Goal: Transaction & Acquisition: Download file/media

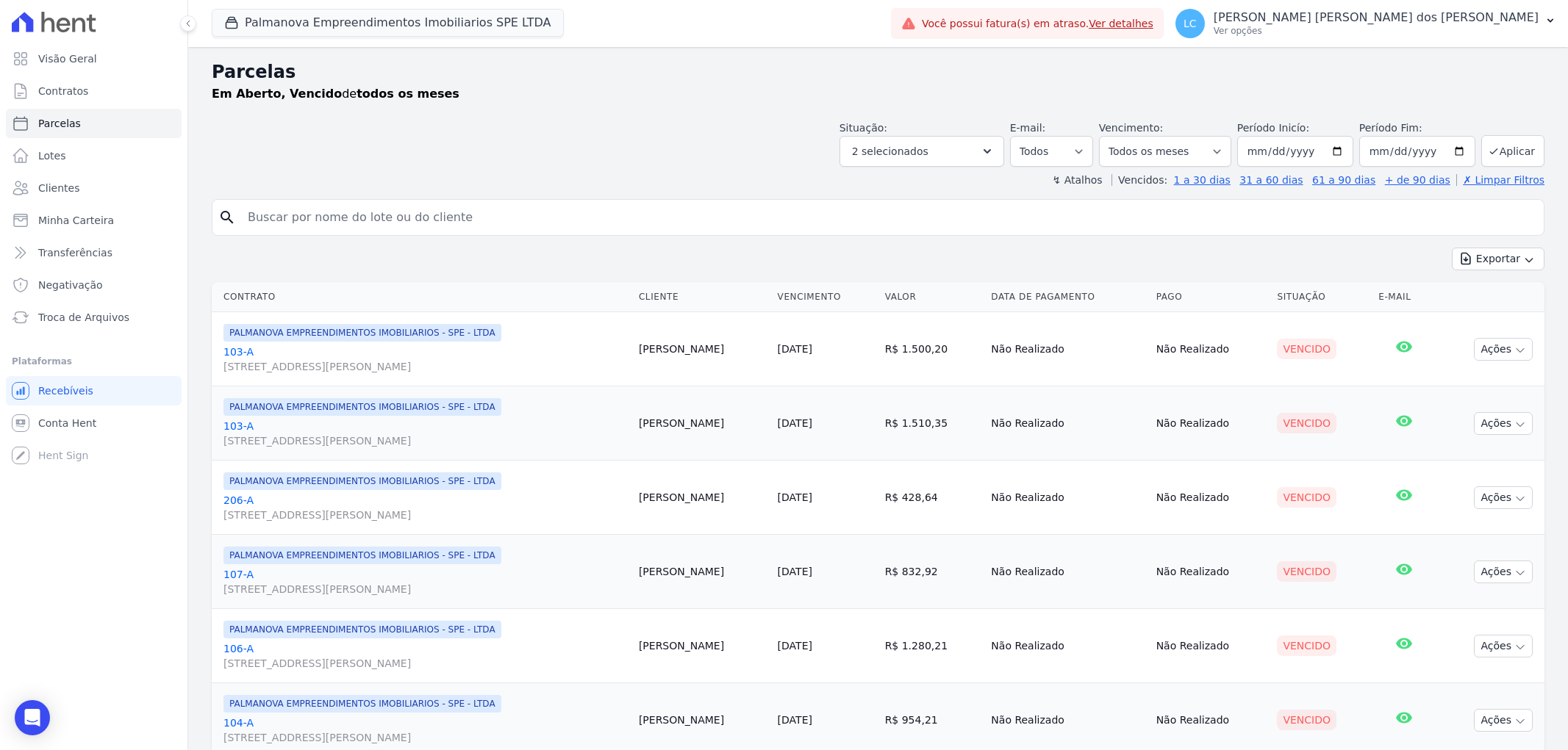
select select
click at [344, 28] on button "Palmanova Empreendimentos Imobiliarios SPE LTDA" at bounding box center [387, 22] width 352 height 28
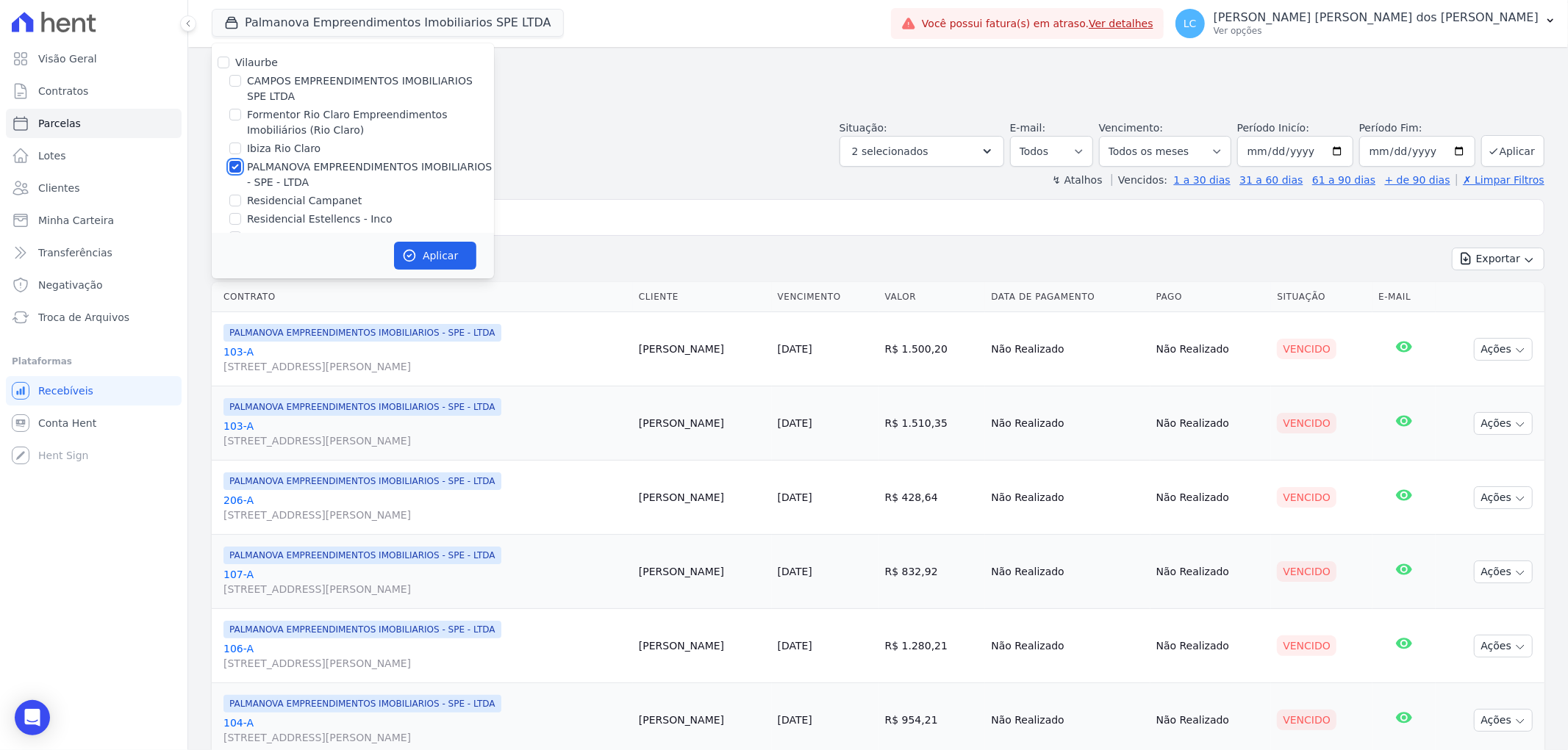
click at [237, 168] on input "PALMANOVA EMPREENDIMENTOS IMOBILIARIOS - SPE - LTDA" at bounding box center [235, 167] width 12 height 12
checkbox input "false"
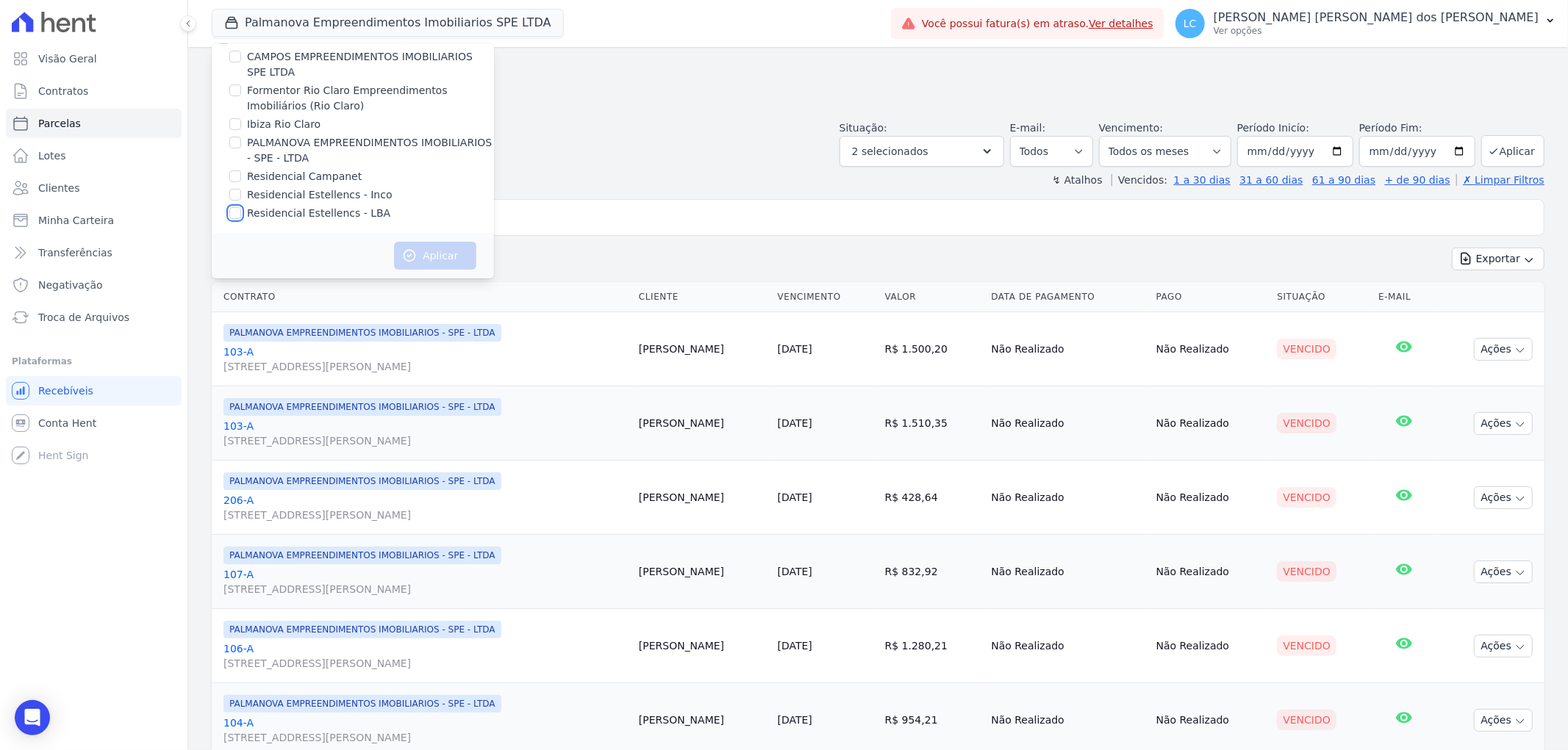
click at [237, 211] on input "Residencial Estellencs - LBA" at bounding box center [235, 213] width 12 height 12
checkbox input "true"
click at [454, 255] on button "Aplicar" at bounding box center [435, 255] width 83 height 28
select select
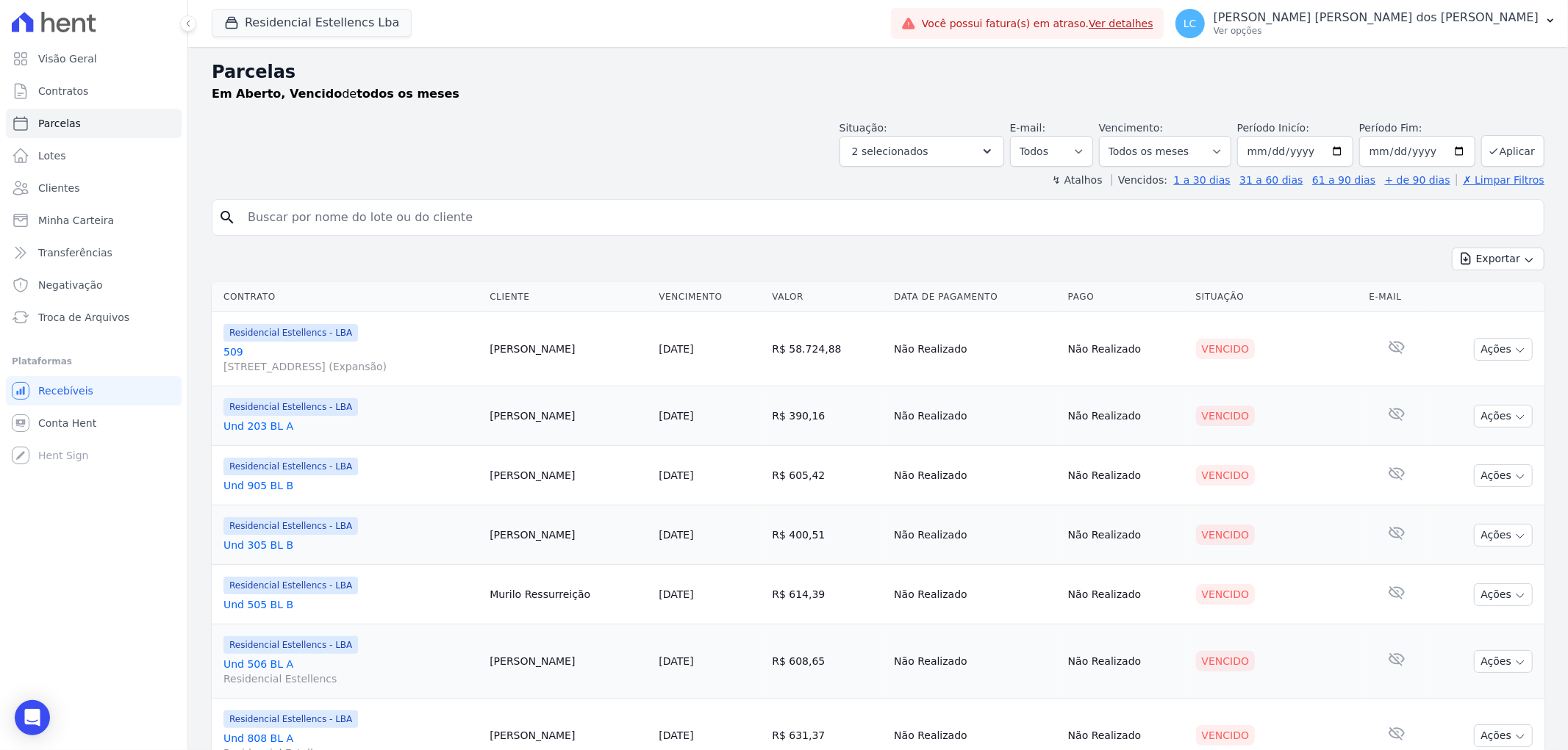
click at [471, 225] on input "search" at bounding box center [888, 217] width 1298 height 29
paste input "[DEMOGRAPHIC_DATA] [PERSON_NAME] dos [PERSON_NAME]"
type input "[DEMOGRAPHIC_DATA] [PERSON_NAME] dos [PERSON_NAME]"
select select
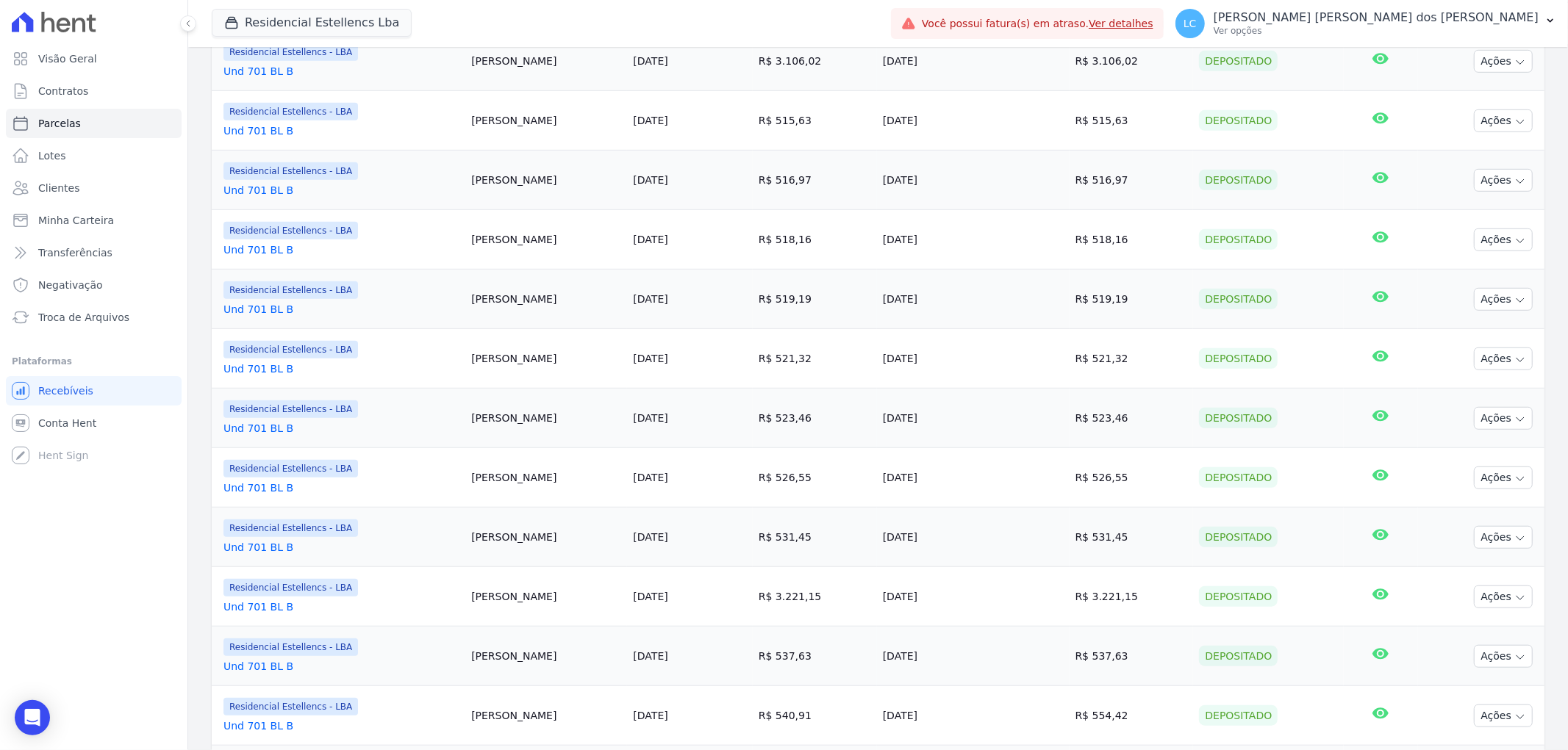
scroll to position [1116, 0]
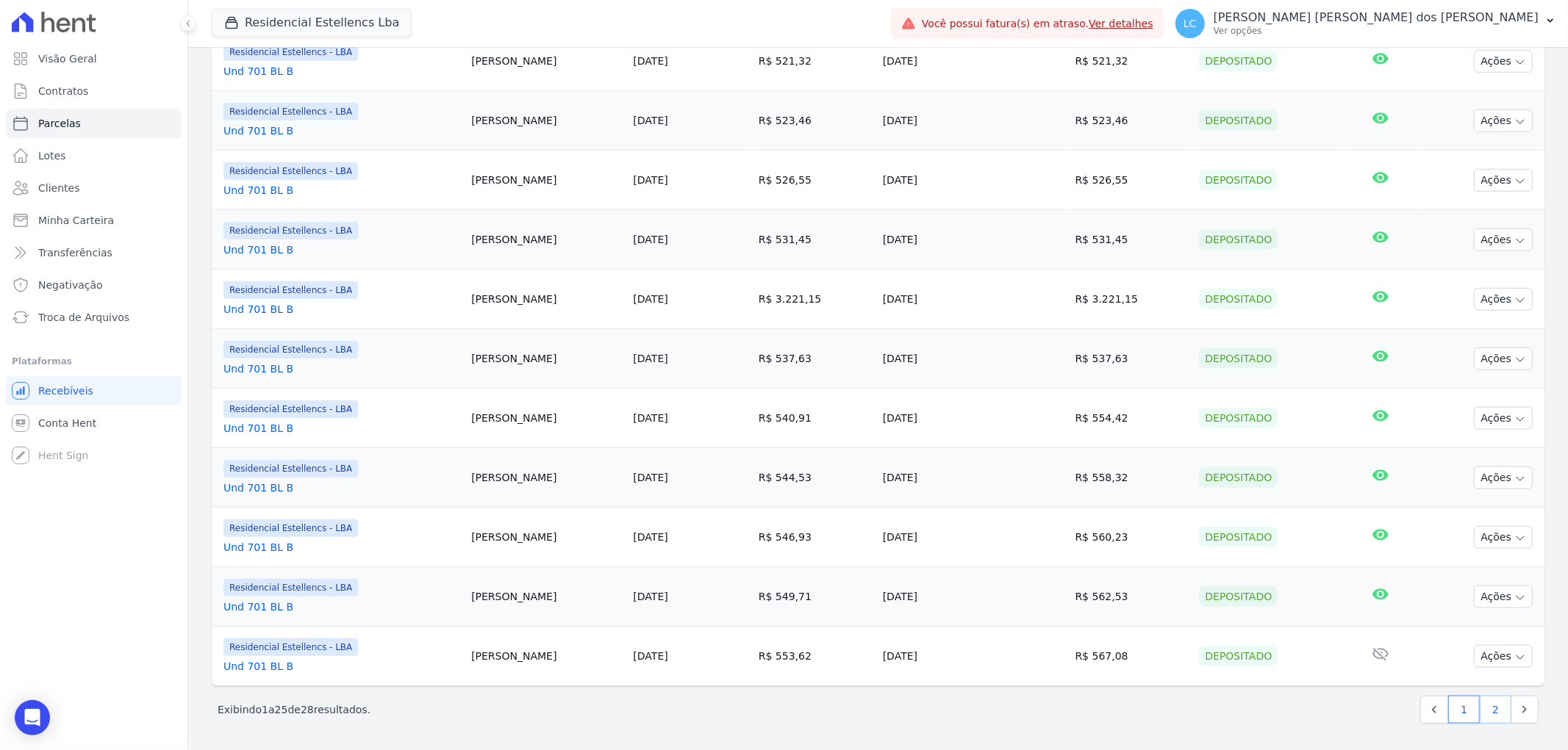
click at [1479, 709] on link "2" at bounding box center [1495, 709] width 31 height 28
select select
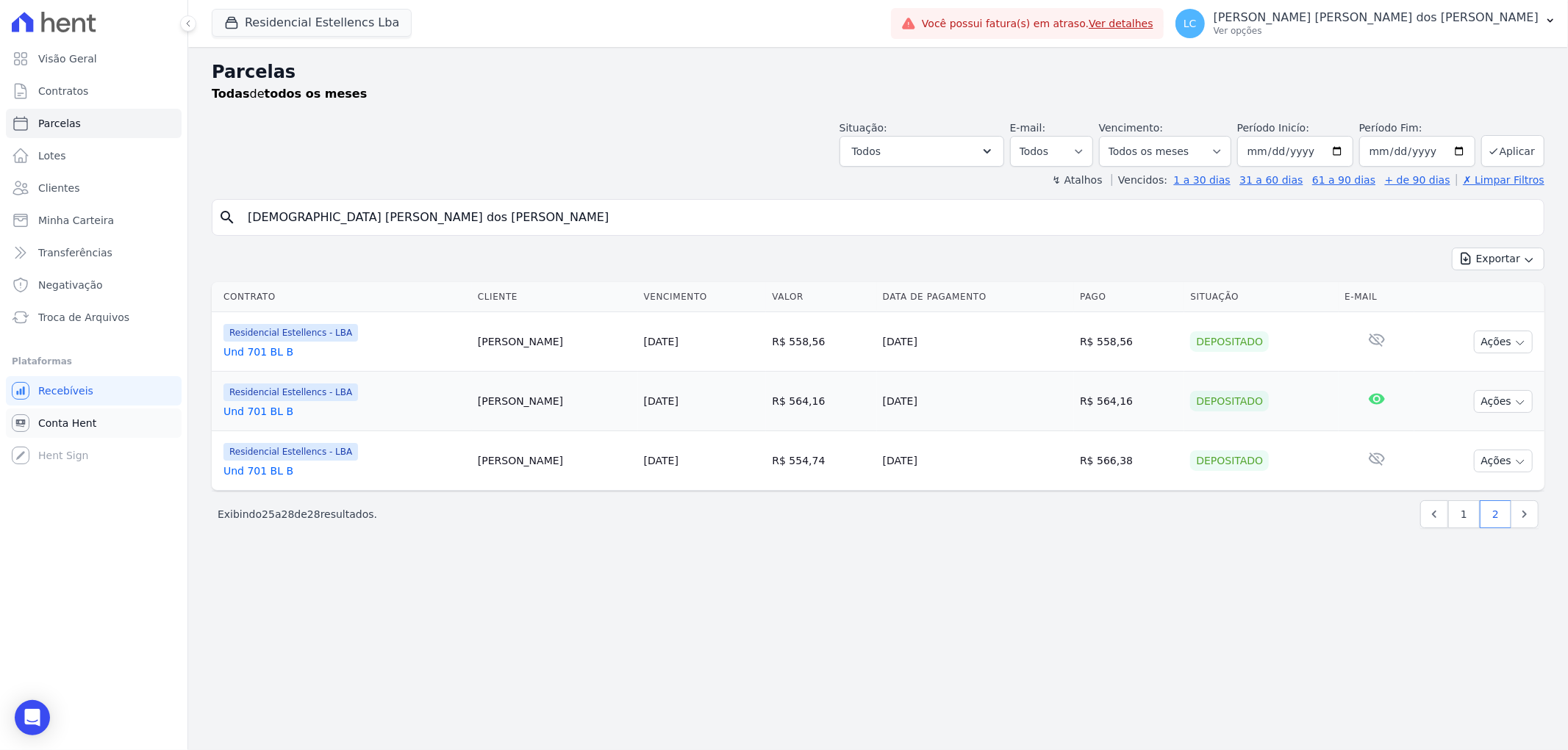
click at [50, 430] on link "Conta Hent" at bounding box center [94, 423] width 176 height 29
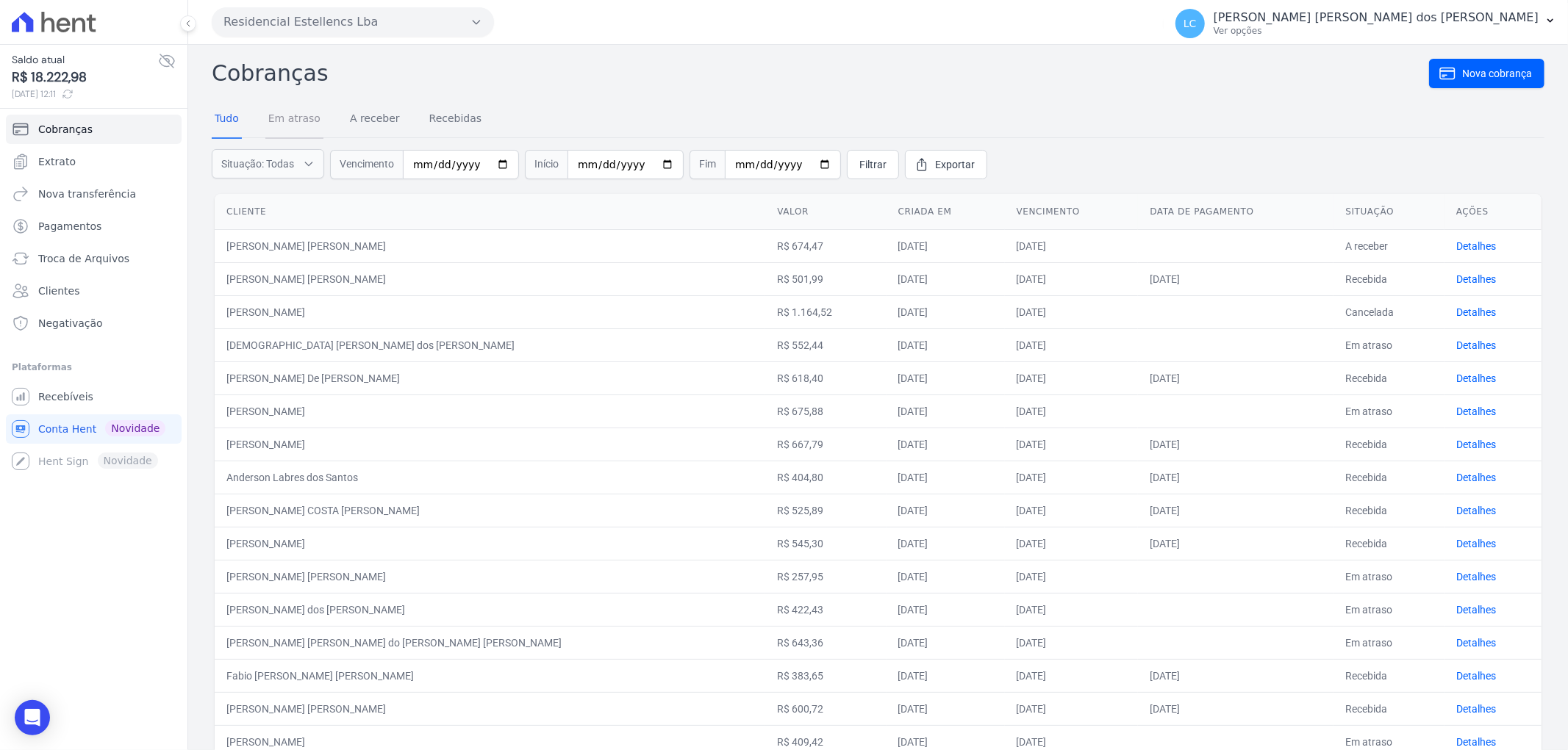
click at [291, 120] on link "Em atraso" at bounding box center [294, 119] width 58 height 38
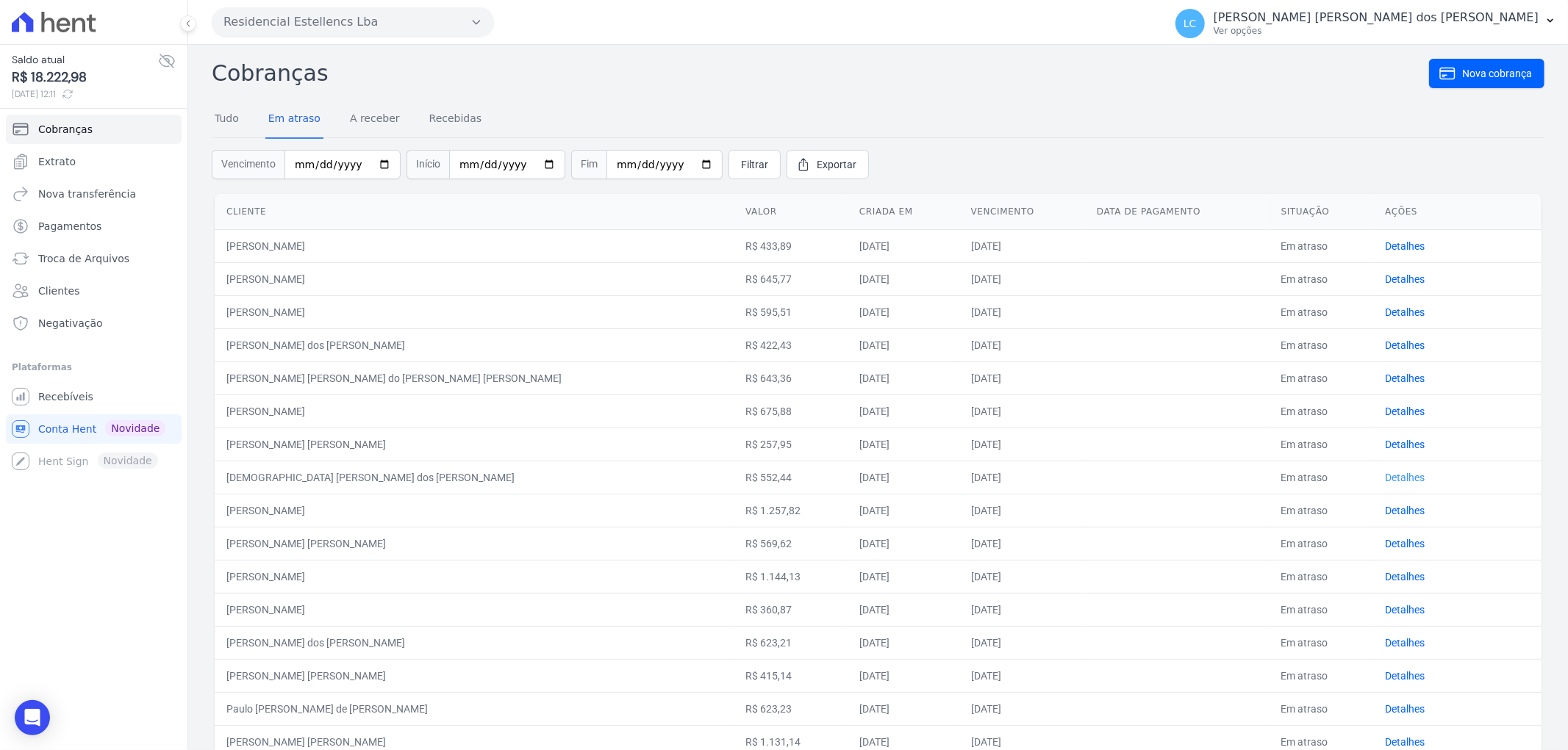
click at [1385, 473] on link "Detalhes" at bounding box center [1404, 477] width 39 height 12
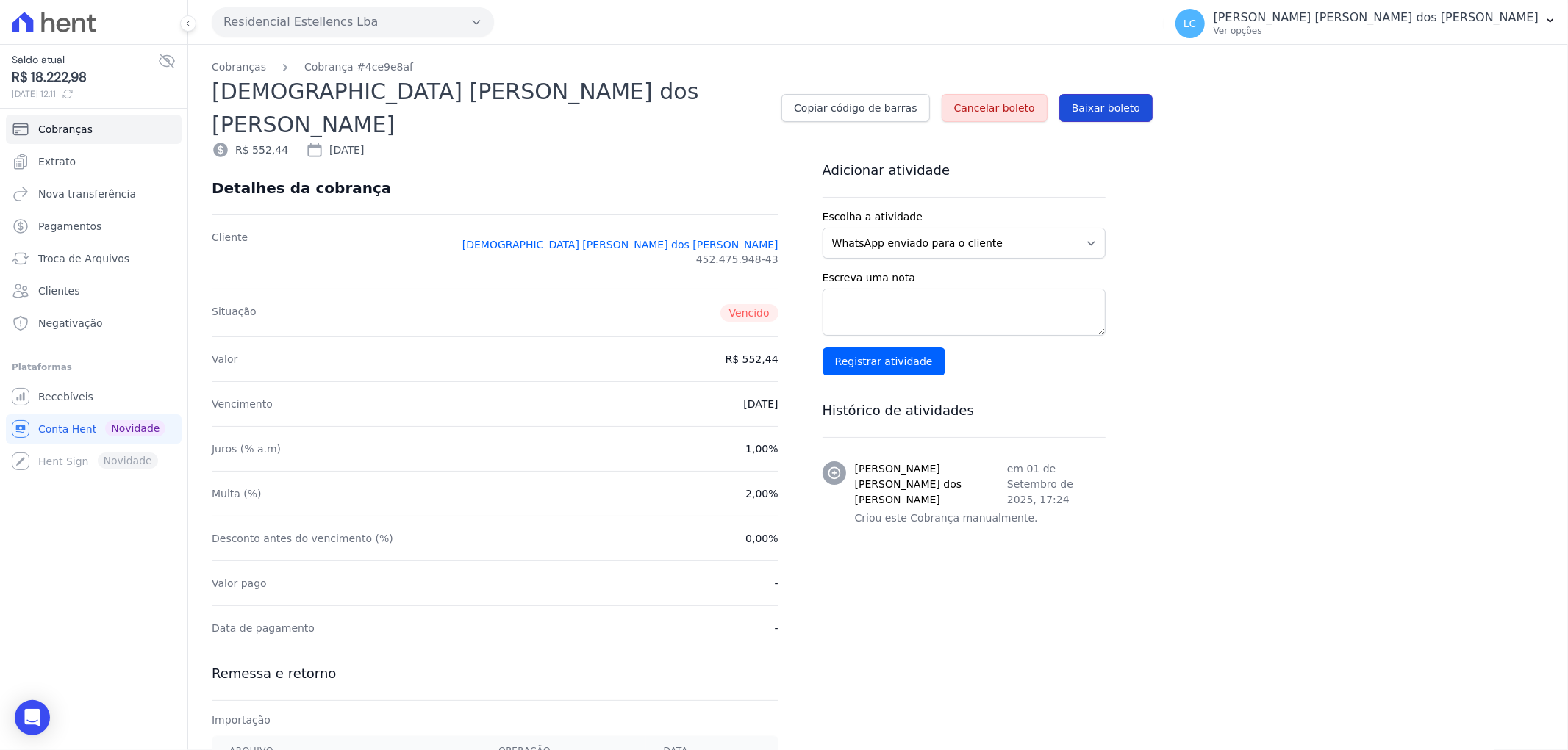
click at [1097, 101] on span "Baixar boleto" at bounding box center [1106, 108] width 69 height 15
